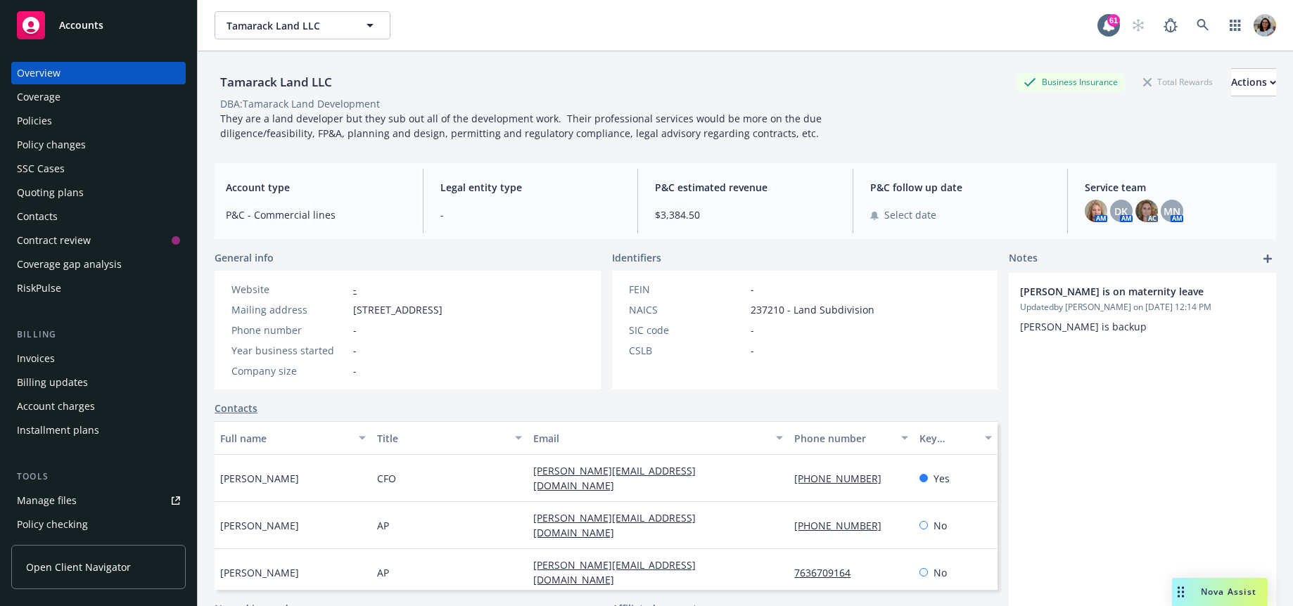
click at [56, 565] on span "Open Client Navigator" at bounding box center [78, 567] width 105 height 15
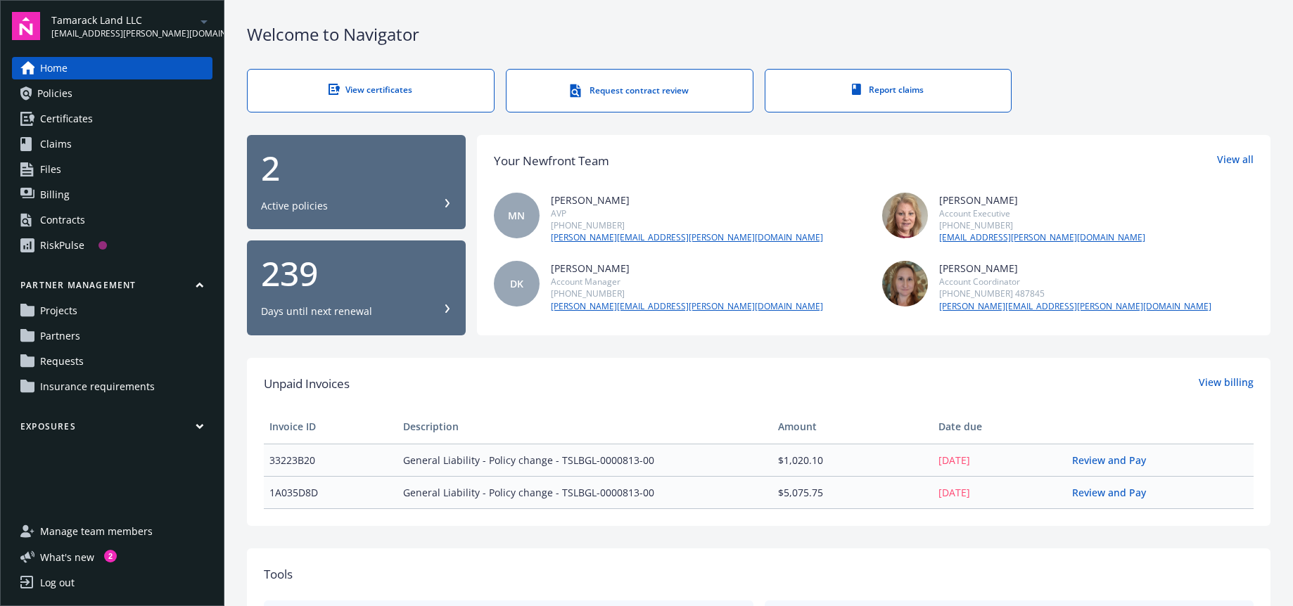
click at [60, 361] on span "Requests" at bounding box center [62, 361] width 44 height 23
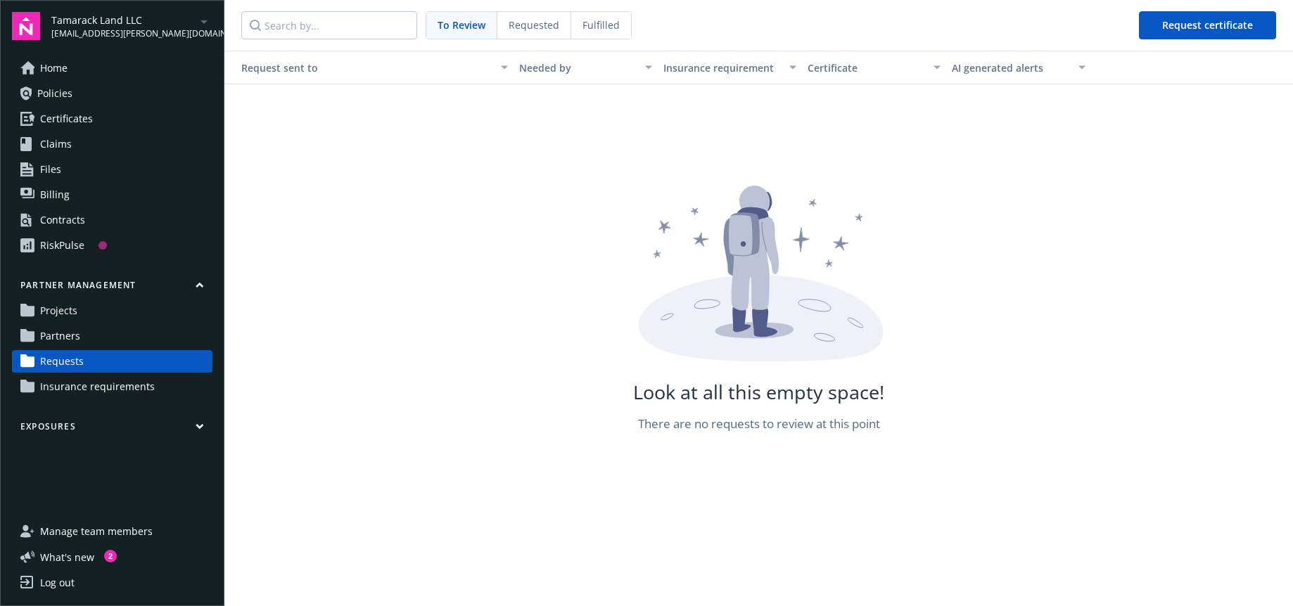
click at [539, 32] on div "Requested" at bounding box center [534, 25] width 74 height 27
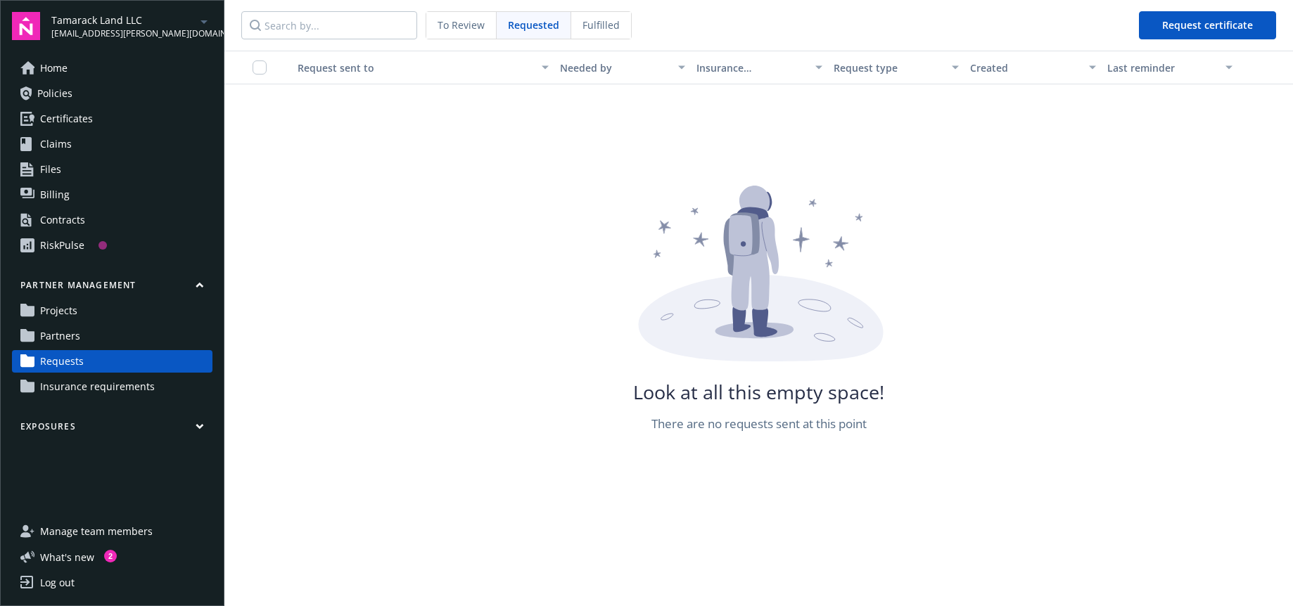
click at [610, 28] on span "Fulfilled" at bounding box center [600, 25] width 37 height 15
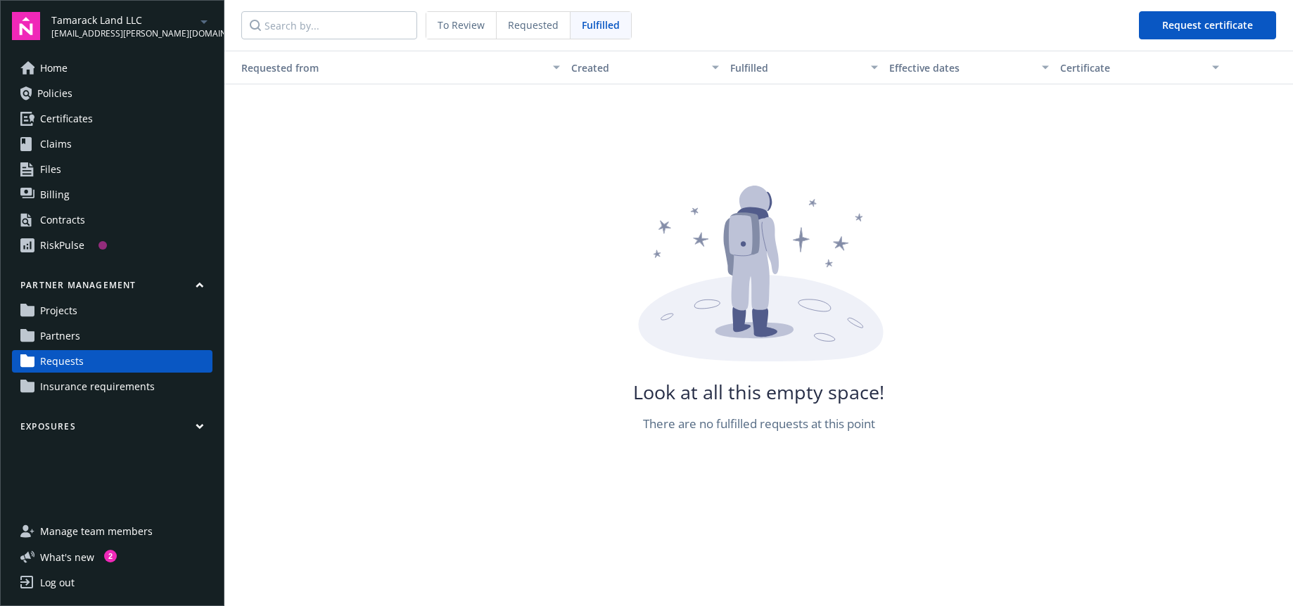
click at [532, 34] on div "Requested" at bounding box center [534, 25] width 74 height 27
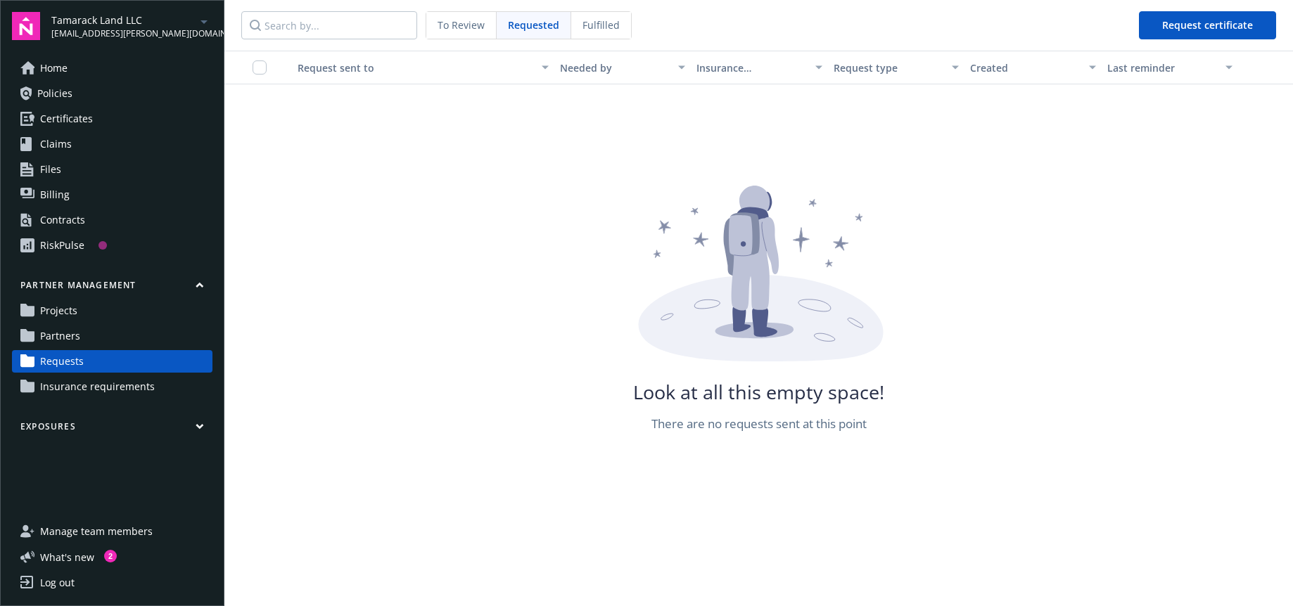
click at [459, 38] on div "To Review" at bounding box center [461, 25] width 70 height 27
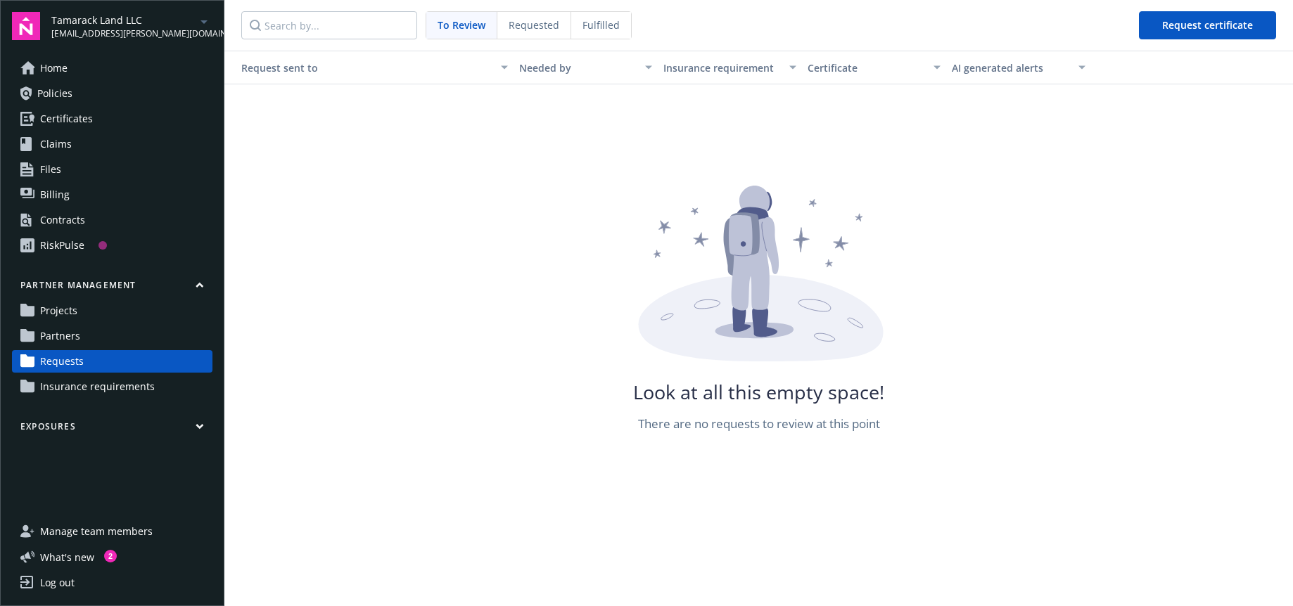
click at [98, 330] on link "Partners" at bounding box center [112, 336] width 200 height 23
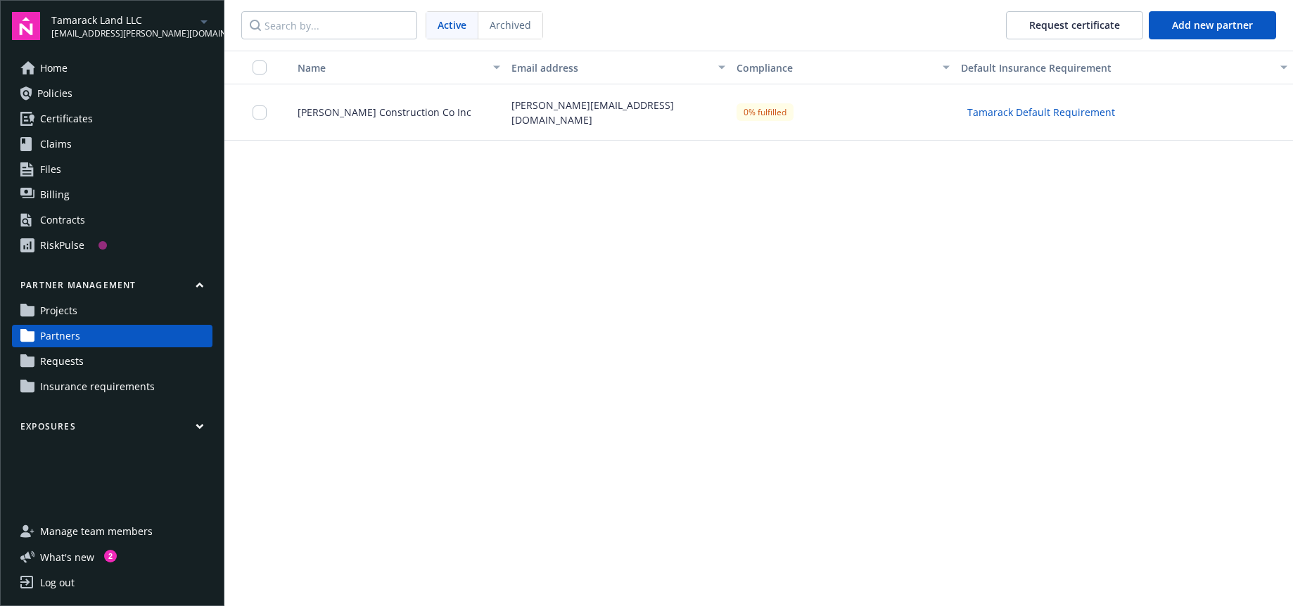
click at [334, 116] on span "Campbell Construction Co Inc" at bounding box center [378, 112] width 185 height 15
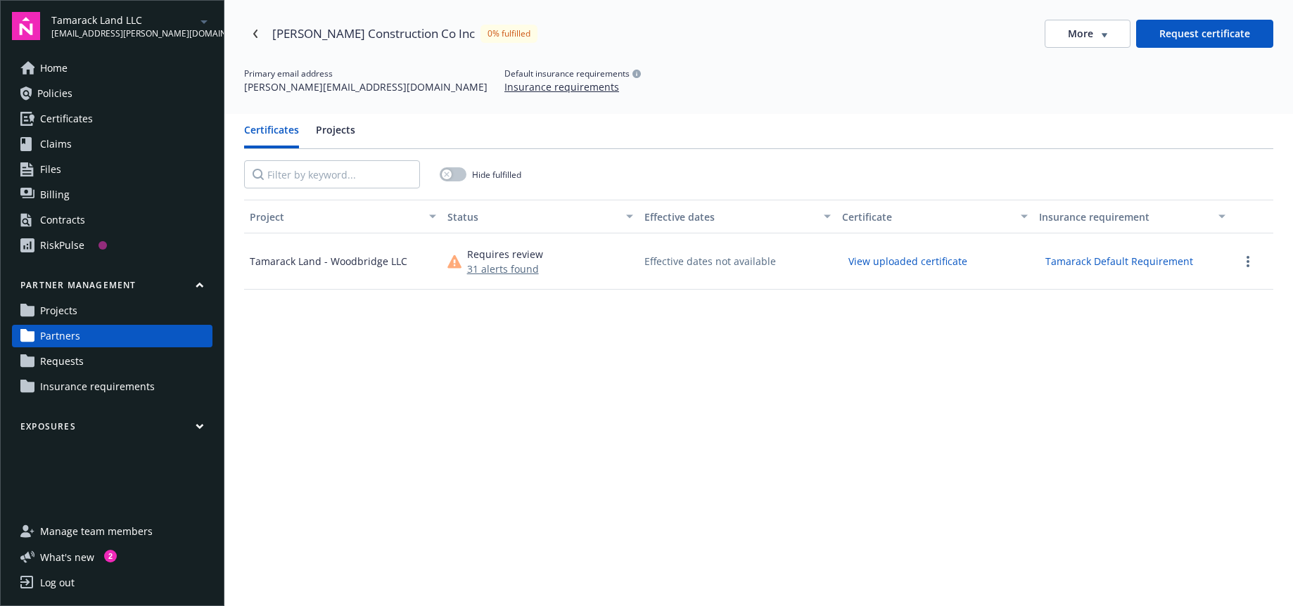
click at [925, 263] on button "View uploaded certificate" at bounding box center [908, 261] width 132 height 22
click at [504, 269] on button "31 alerts found" at bounding box center [505, 269] width 76 height 15
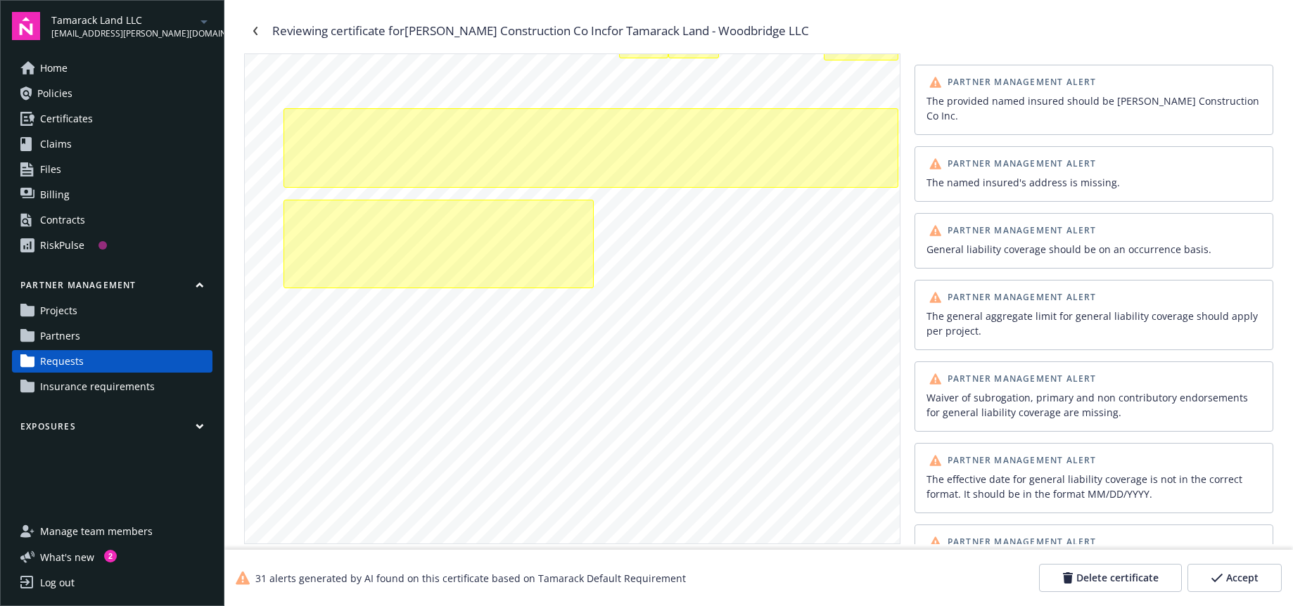
scroll to position [327, 0]
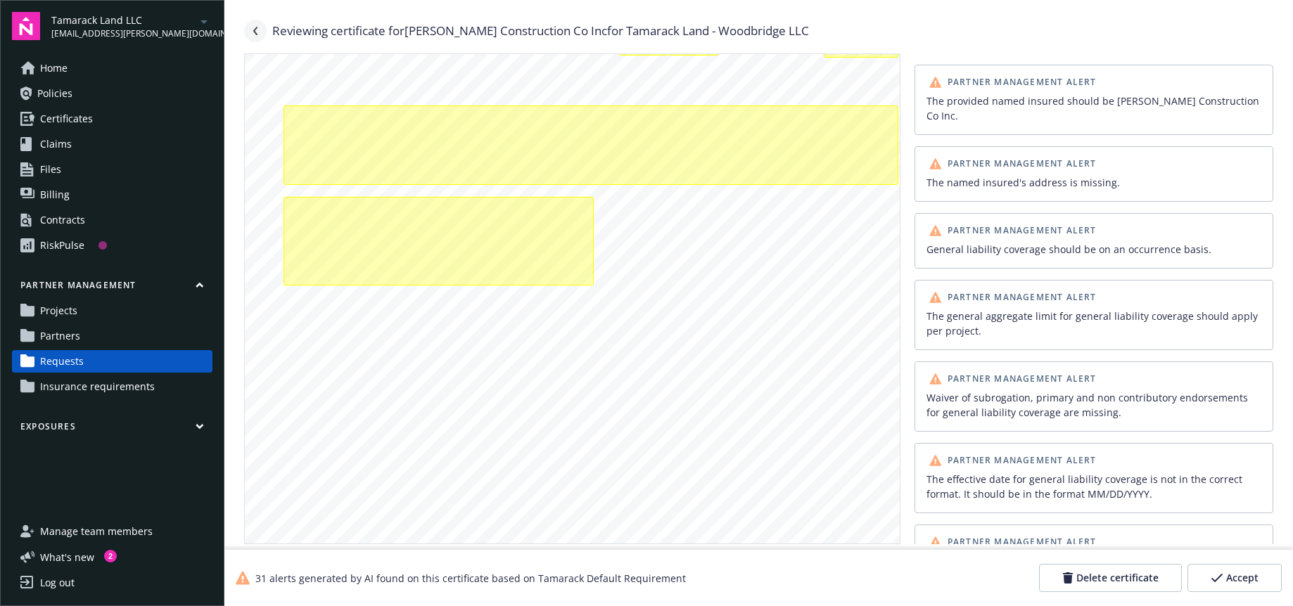
click at [257, 35] on link "Navigate back" at bounding box center [255, 31] width 23 height 23
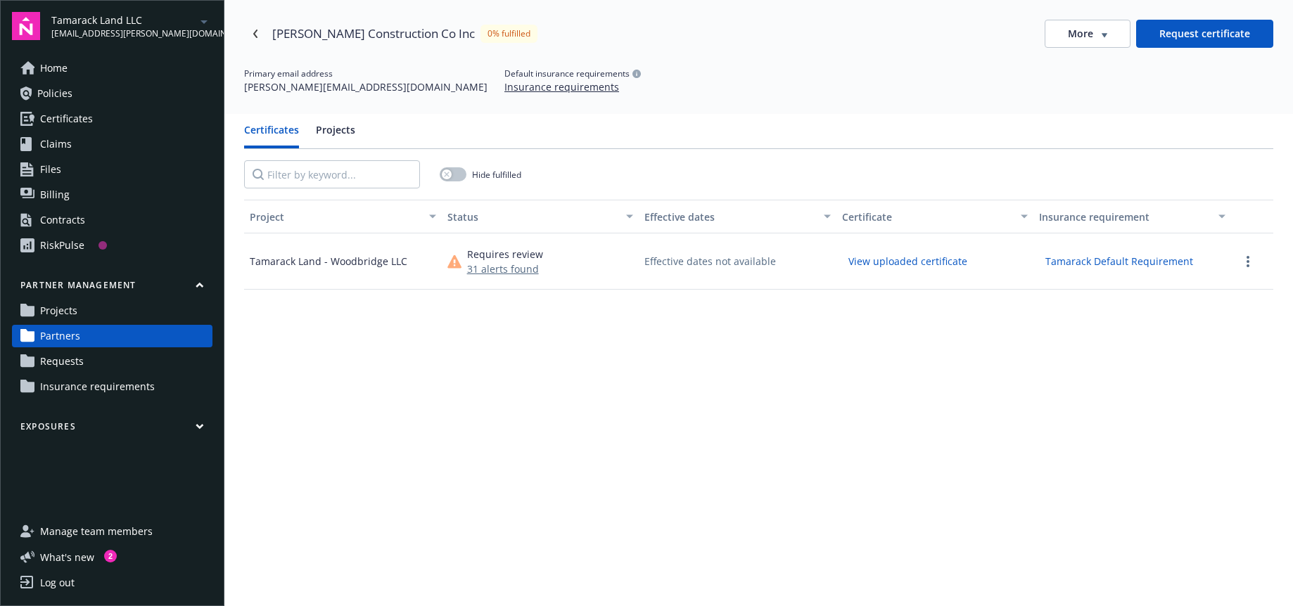
click at [1091, 267] on button "Tamarack Default Requirement" at bounding box center [1119, 261] width 160 height 22
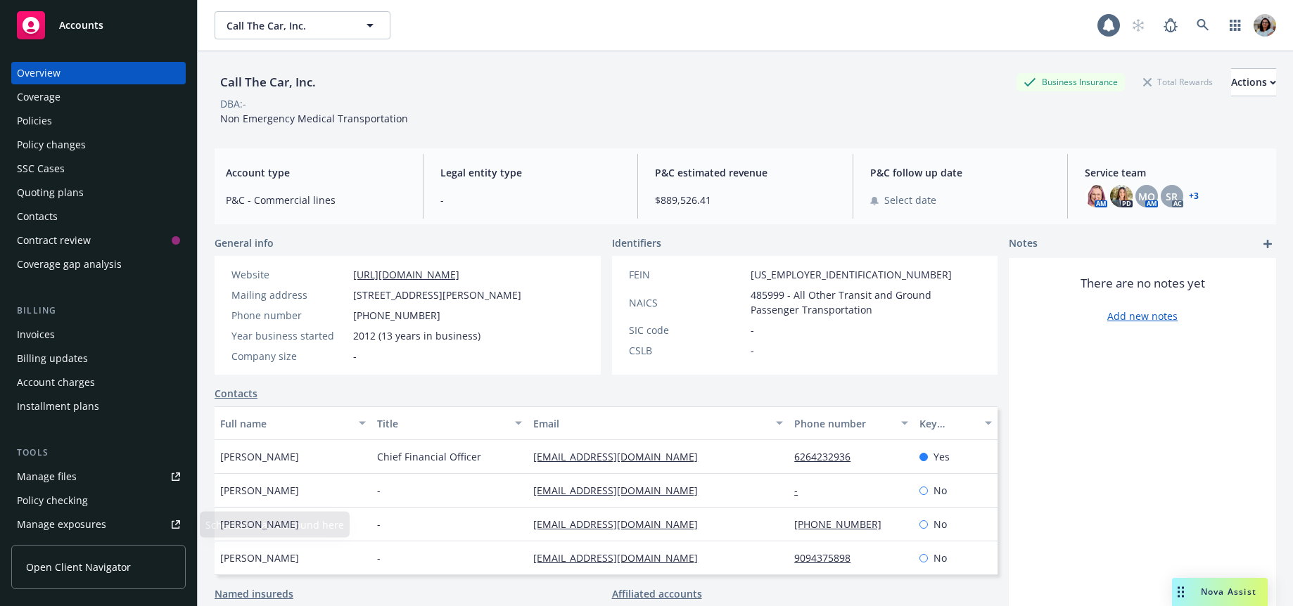
click at [56, 555] on link "Open Client Navigator" at bounding box center [98, 567] width 174 height 44
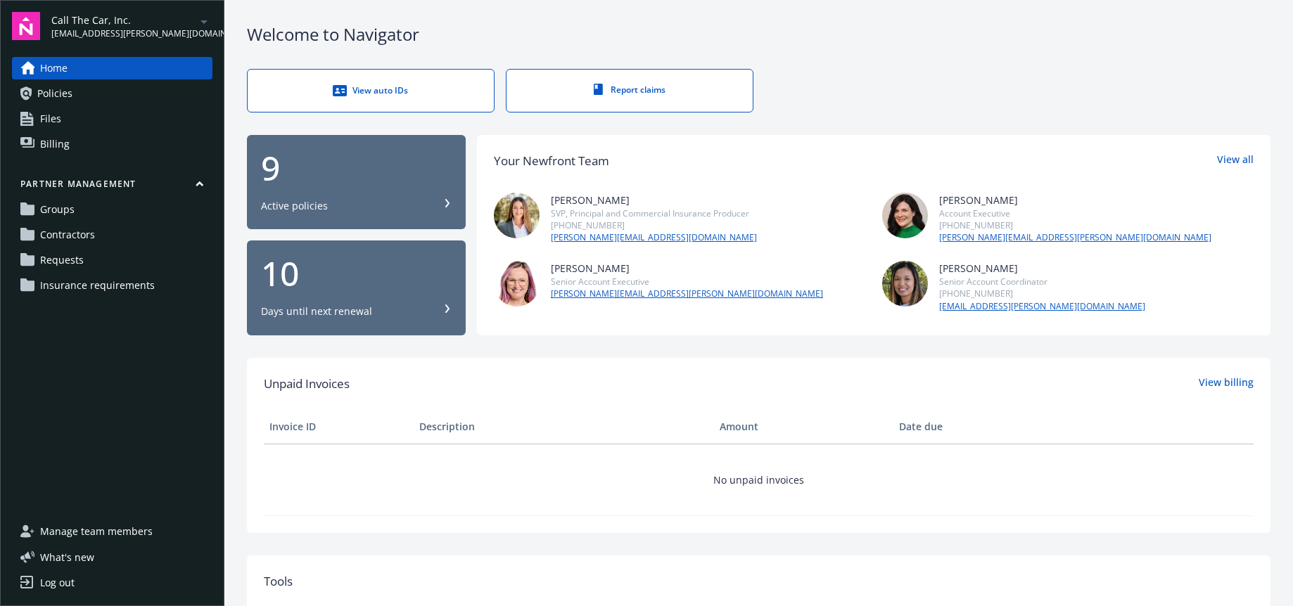
click at [51, 256] on span "Requests" at bounding box center [62, 260] width 44 height 23
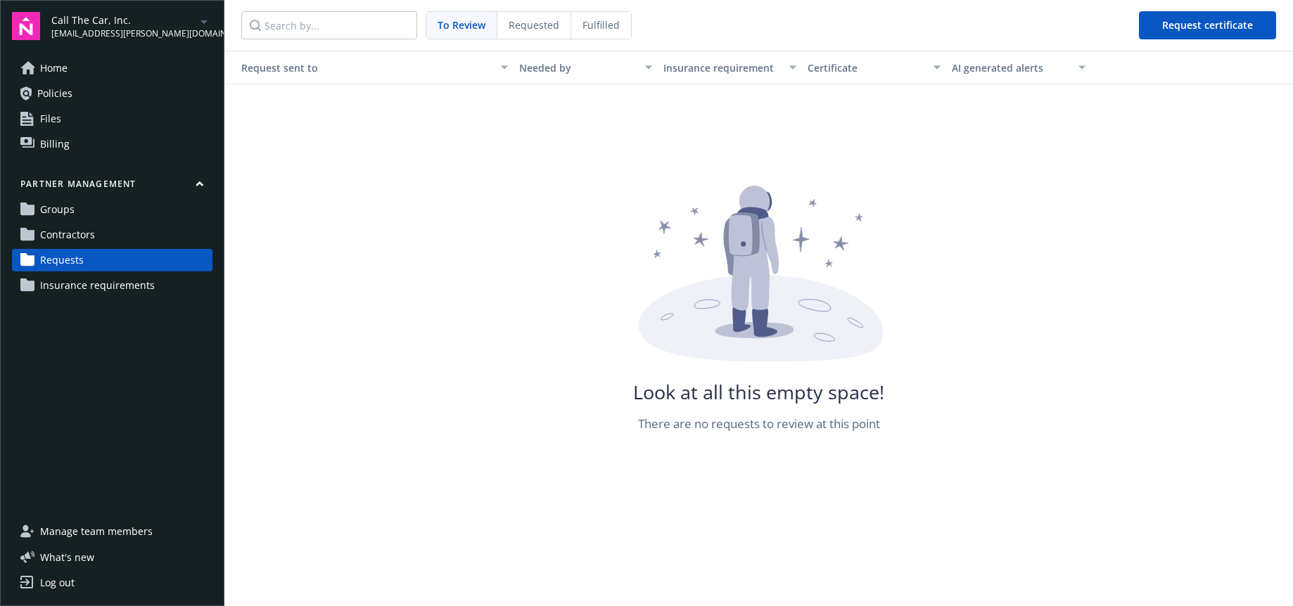
drag, startPoint x: 590, startPoint y: 19, endPoint x: 572, endPoint y: 22, distance: 18.5
click at [589, 19] on span "Fulfilled" at bounding box center [600, 25] width 37 height 15
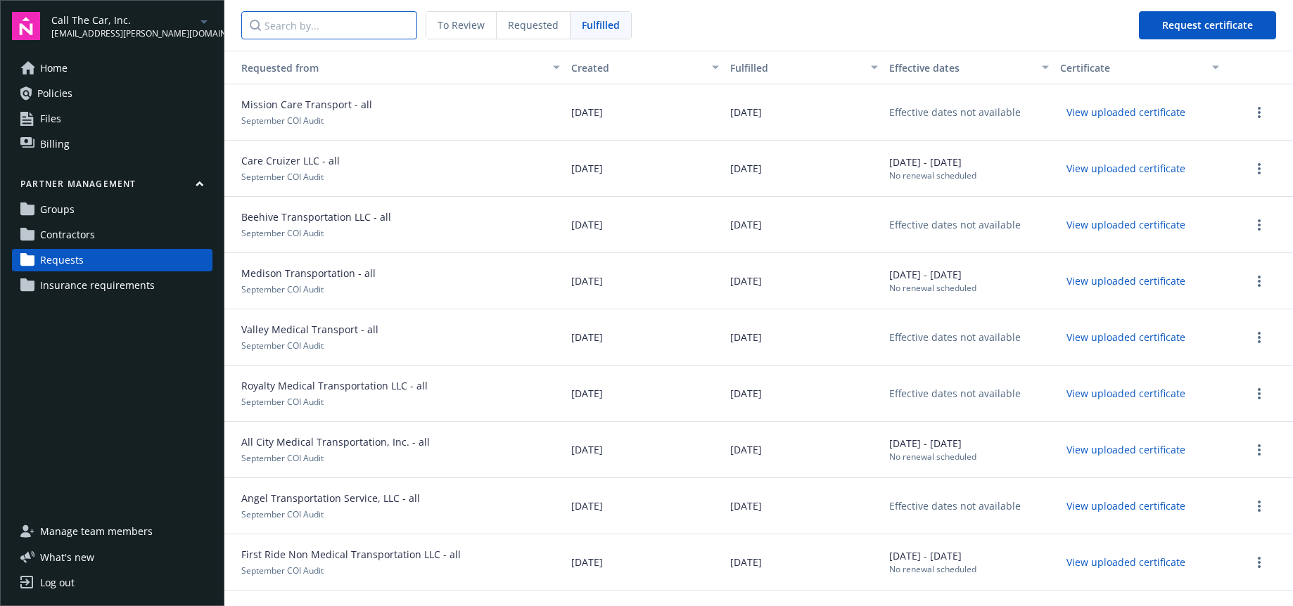
click at [299, 28] on input "Search by..." at bounding box center [329, 25] width 176 height 28
paste input "Blue Med Ride Medical Transportation - wc"
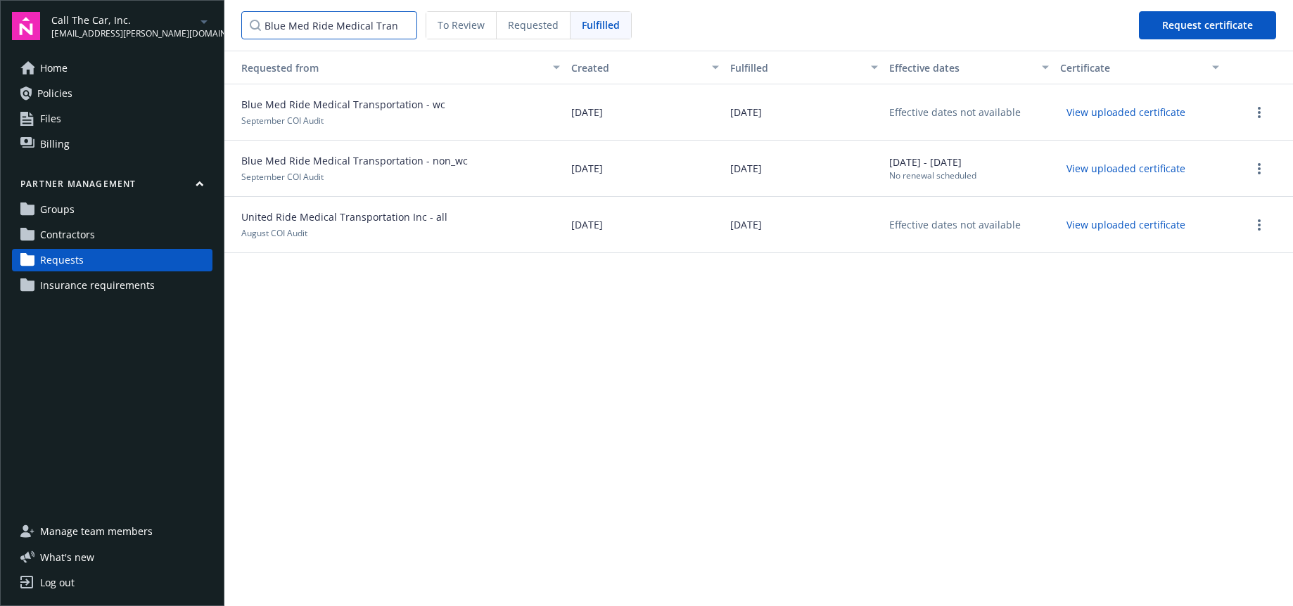
type input "Blue Med Ride Medical Transportation - wc"
click at [1079, 108] on button "View uploaded certificate" at bounding box center [1126, 112] width 132 height 22
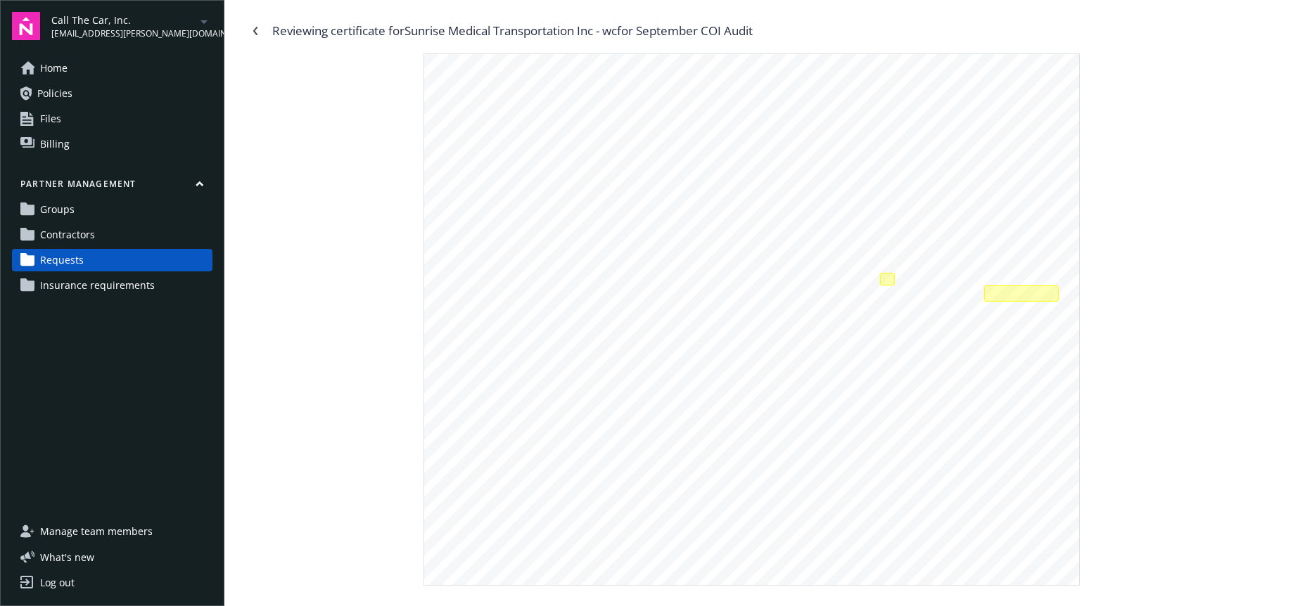
scroll to position [316, 0]
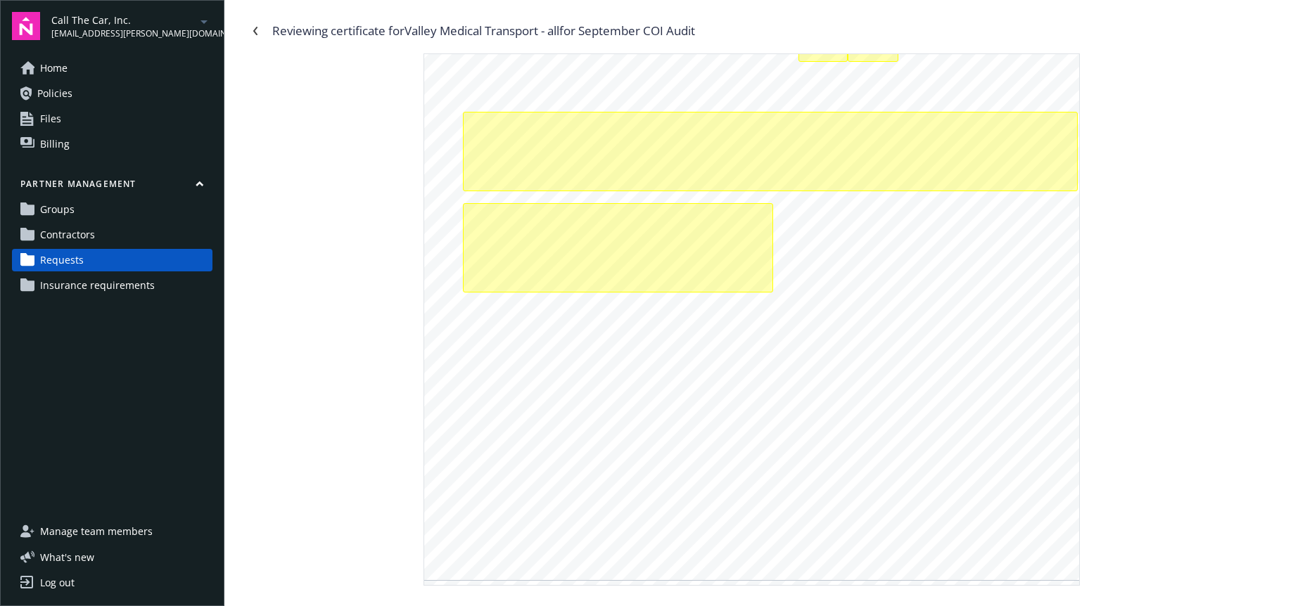
scroll to position [323, 0]
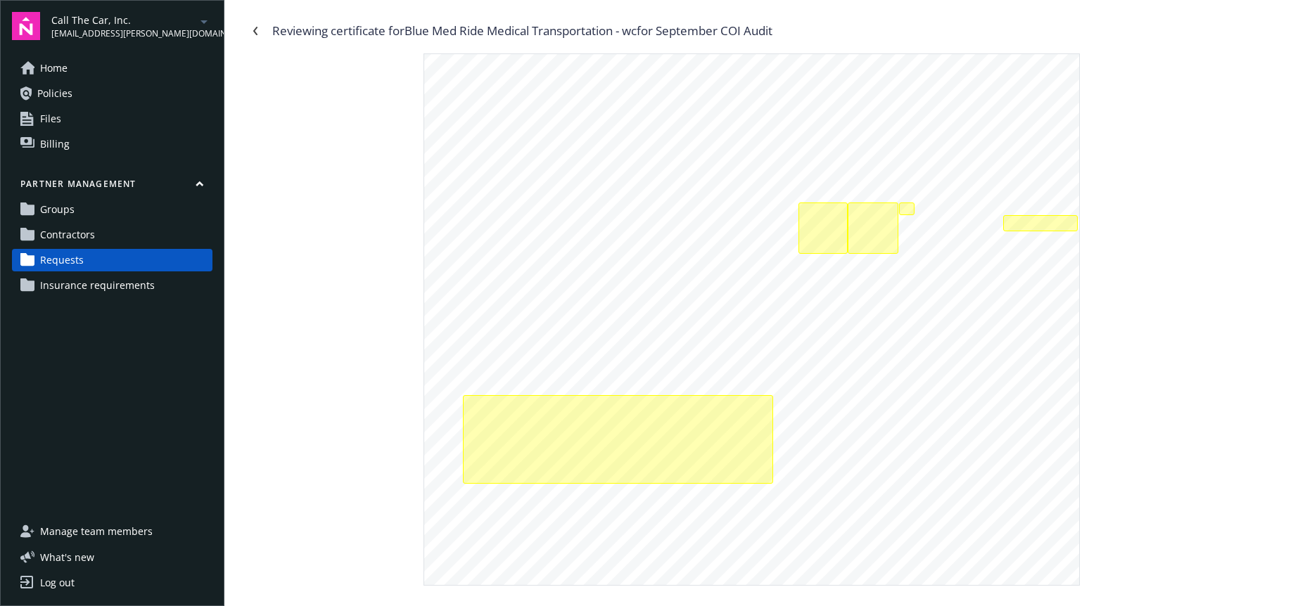
scroll to position [52, 0]
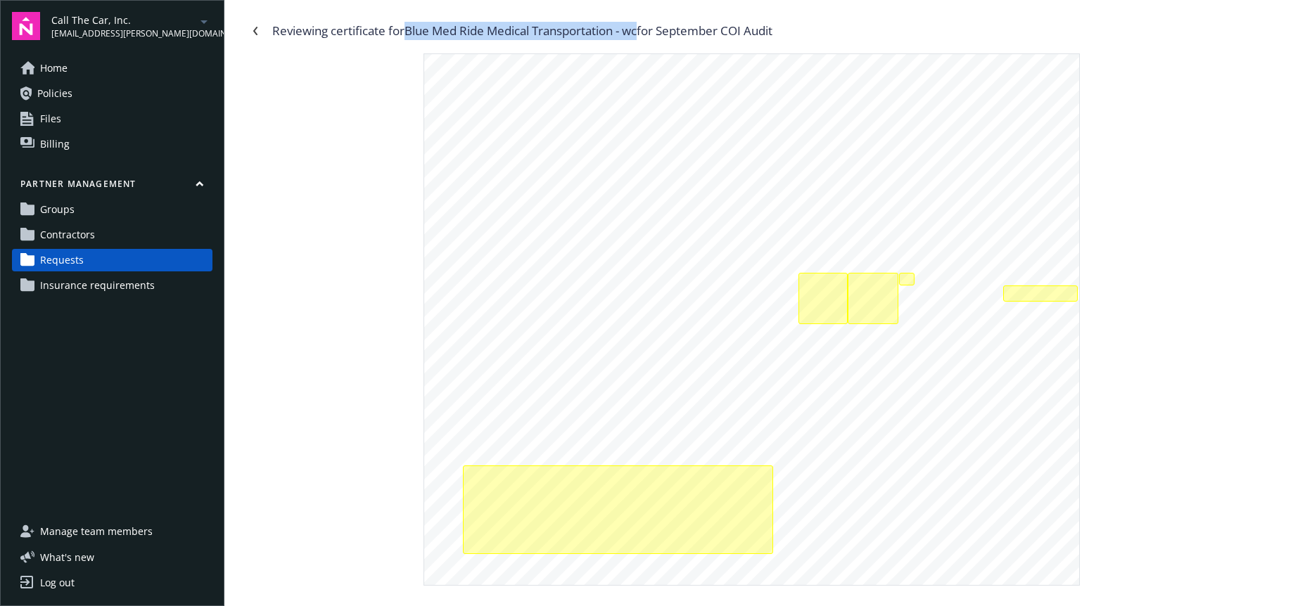
drag, startPoint x: 411, startPoint y: 31, endPoint x: 722, endPoint y: 49, distance: 311.4
click at [643, 32] on div "Reviewing certificate for Blue Med Ride Medical Transportation - wc for Septemb…" at bounding box center [522, 31] width 500 height 18
copy div "Blue Med Ride Medical Transportation - wc"
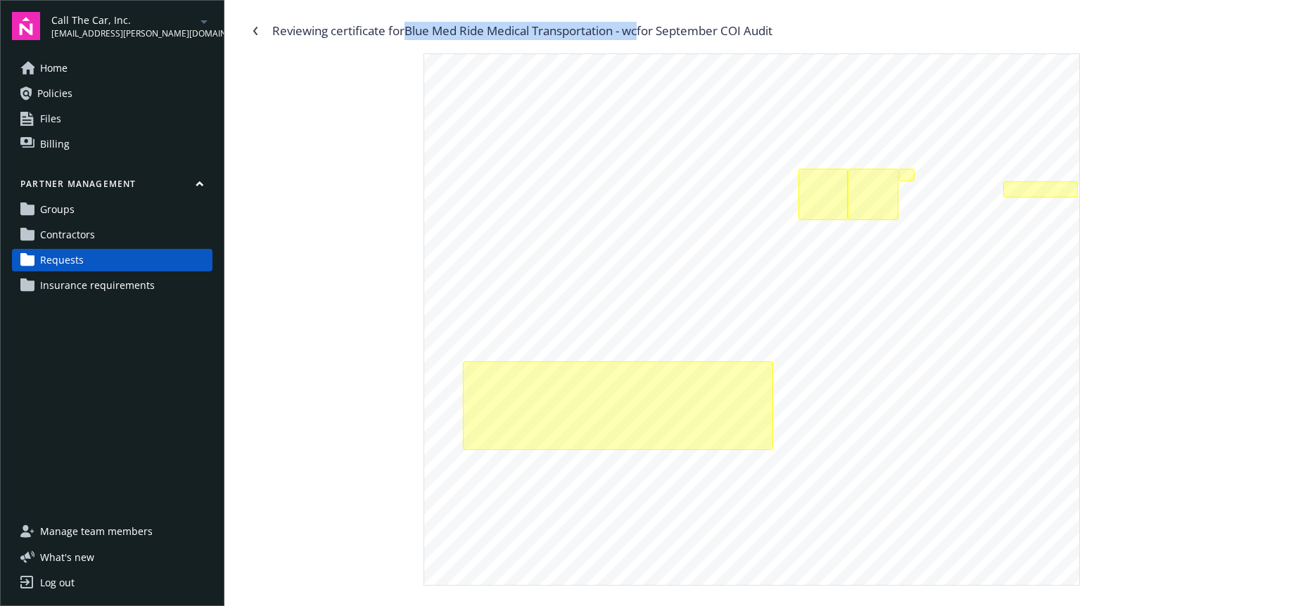
scroll to position [159, 0]
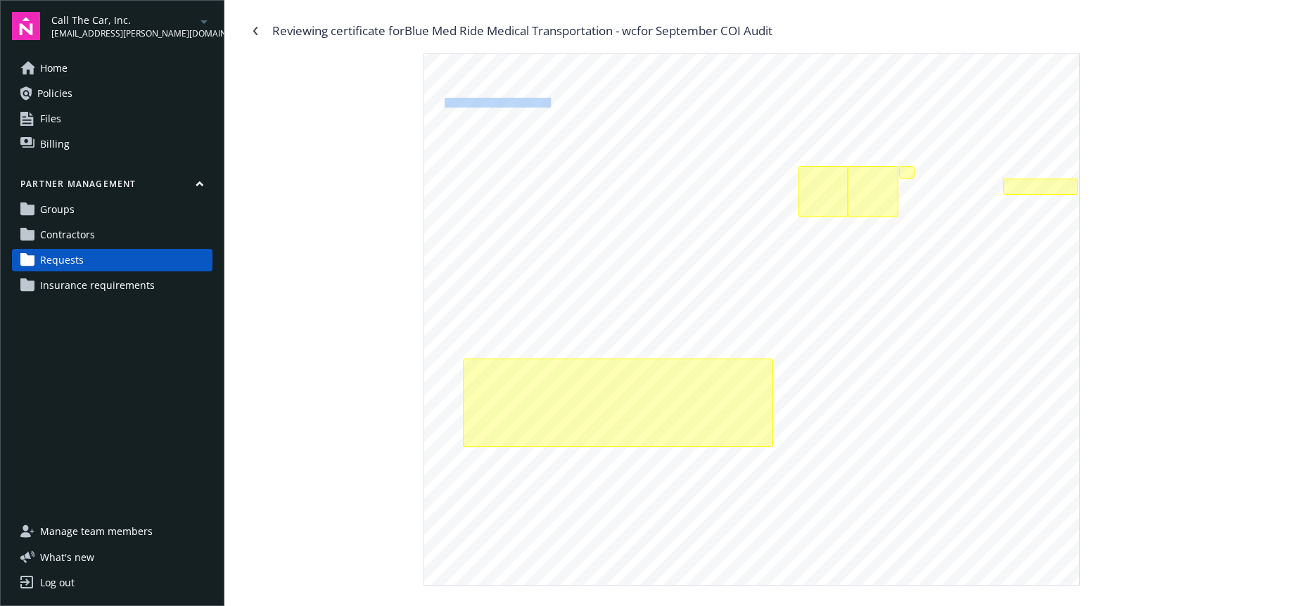
drag, startPoint x: 445, startPoint y: 101, endPoint x: 603, endPoint y: 117, distance: 159.0
click at [539, 105] on span "Gegam Daniel Bejanian Dba: Blue Med Ride Medical Transport." at bounding box center [561, 102] width 235 height 8
copy span "Gegam Daniel Bejanian"
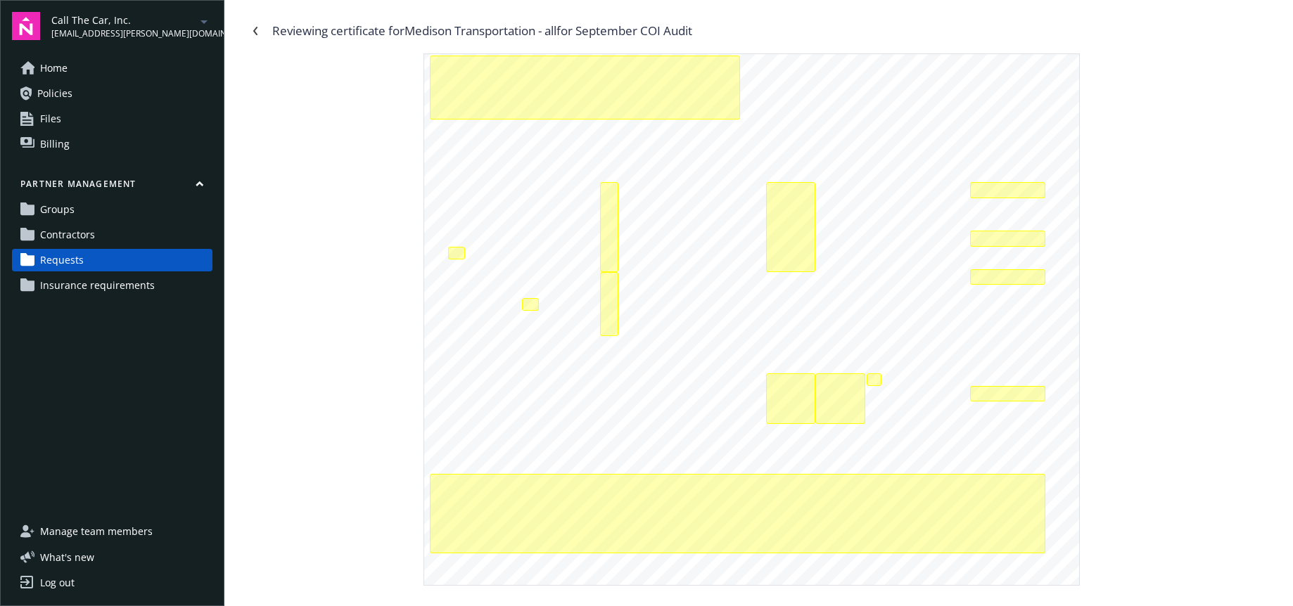
scroll to position [189, 0]
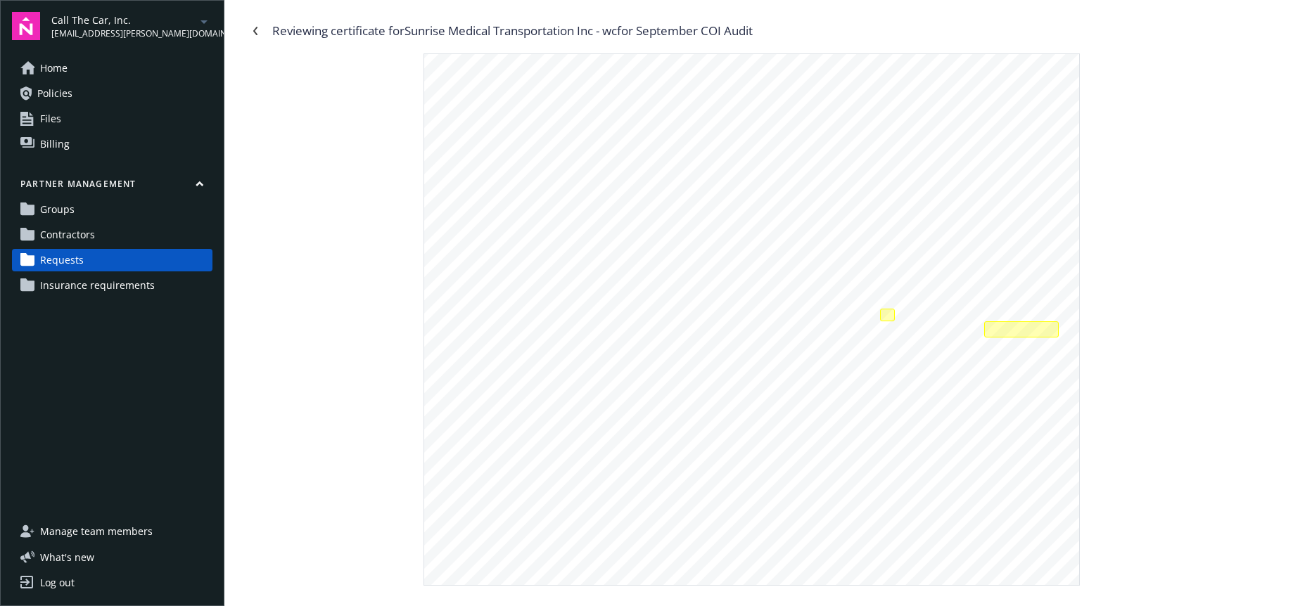
scroll to position [243, 0]
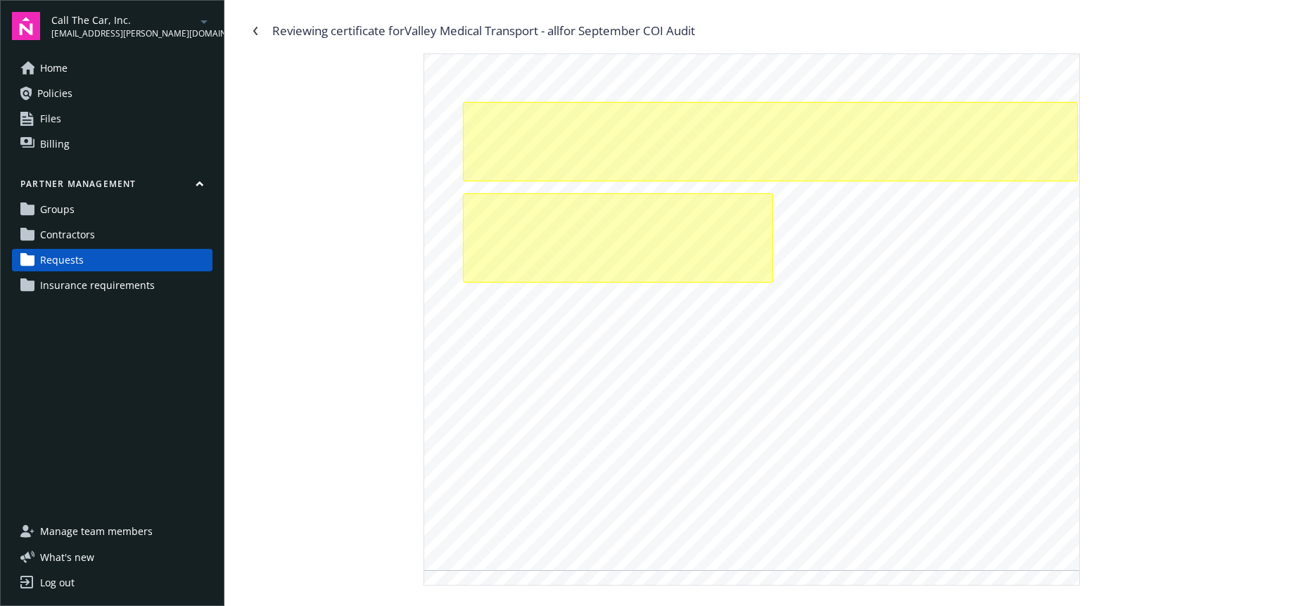
scroll to position [334, 0]
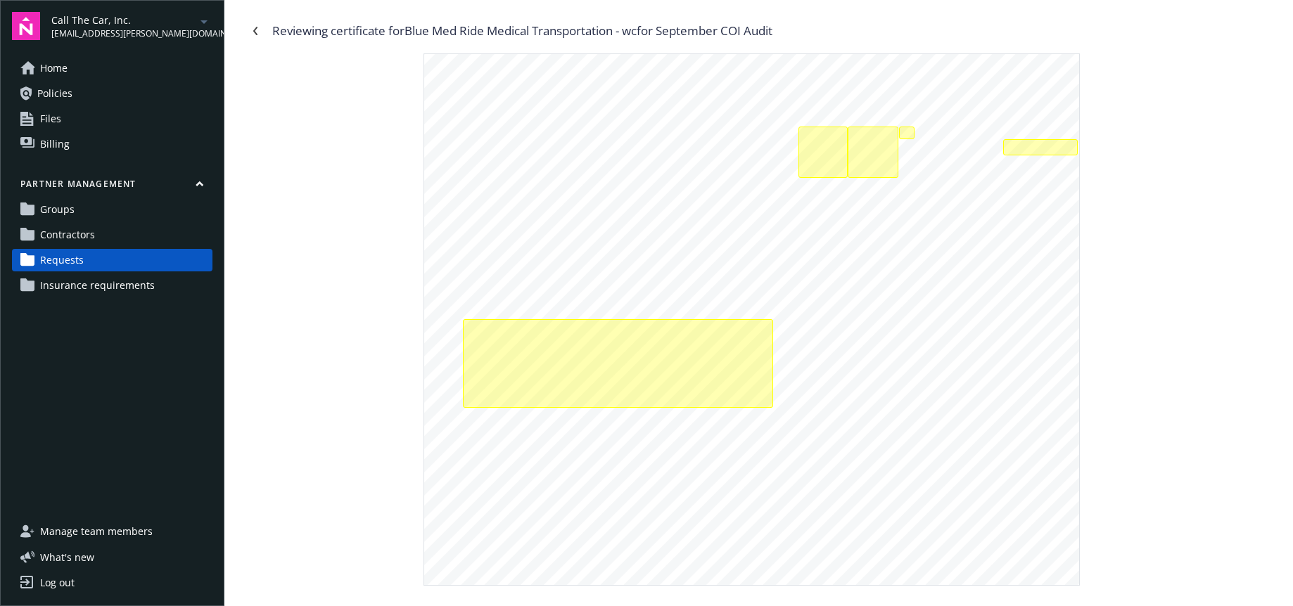
scroll to position [316, 0]
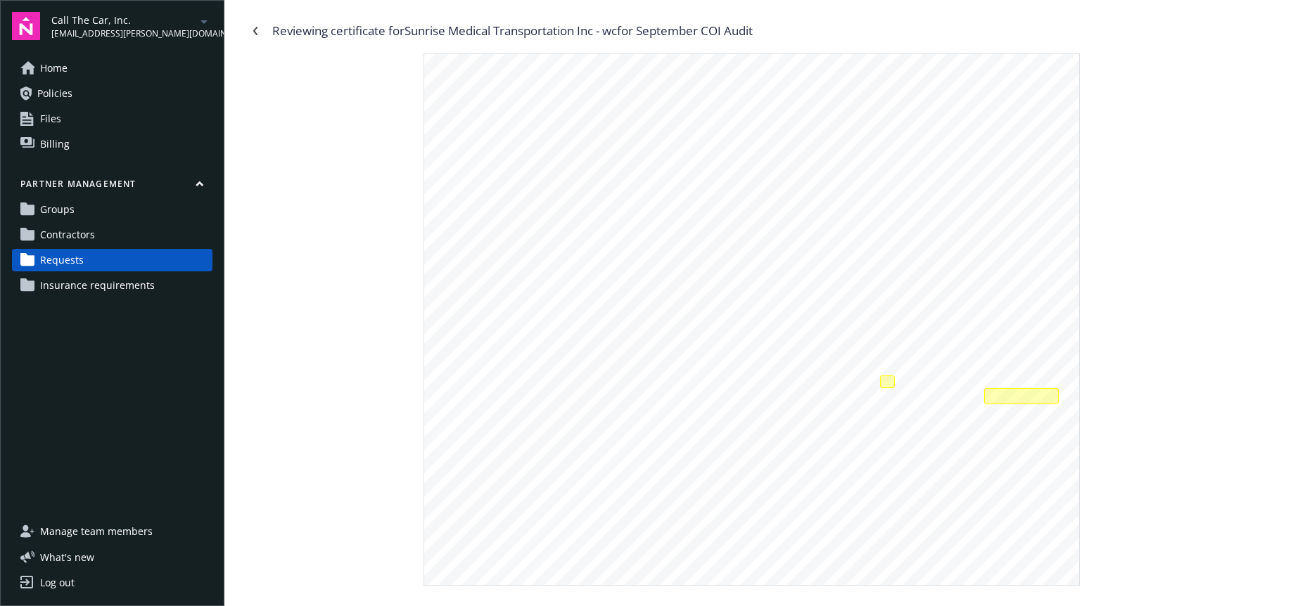
scroll to position [254, 0]
